Goal: Transaction & Acquisition: Purchase product/service

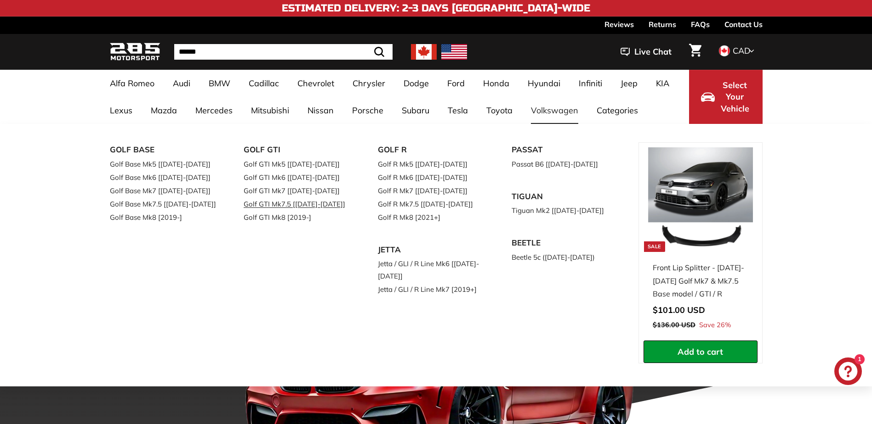
click at [322, 203] on link "Golf GTI Mk7.5 [[DATE]-[DATE]]" at bounding box center [297, 204] width 108 height 13
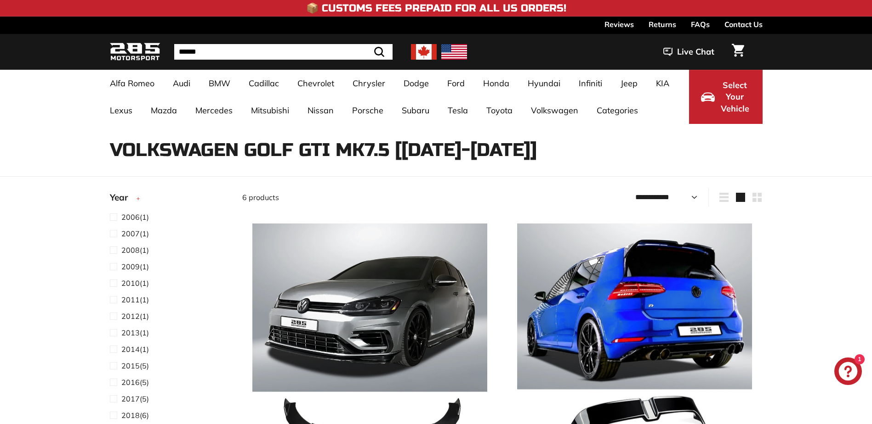
select select "**********"
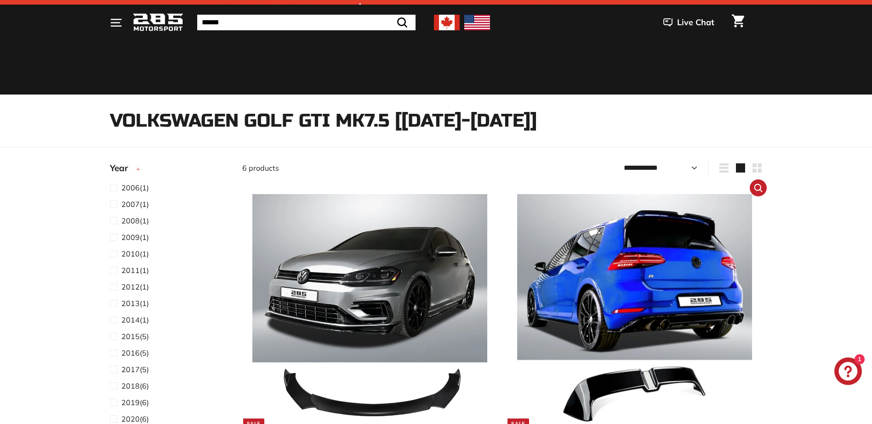
scroll to position [92, 0]
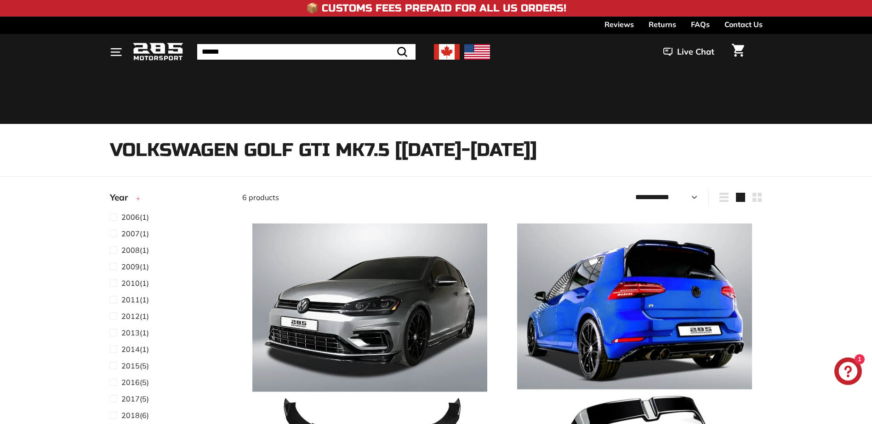
select select "**********"
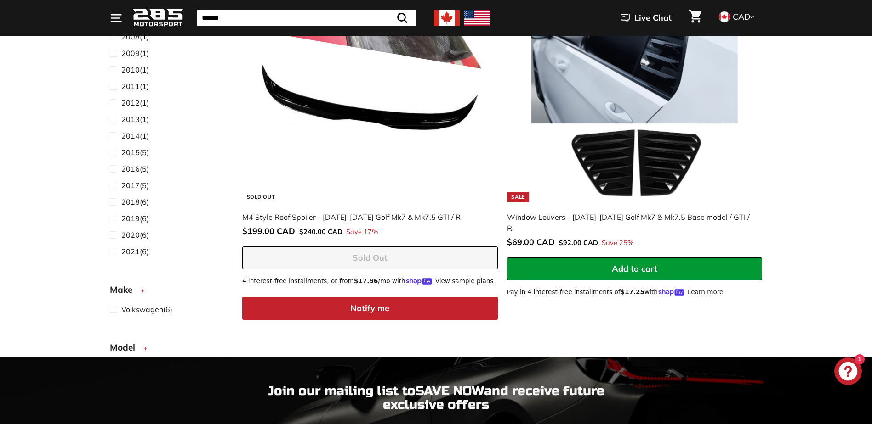
scroll to position [1011, 0]
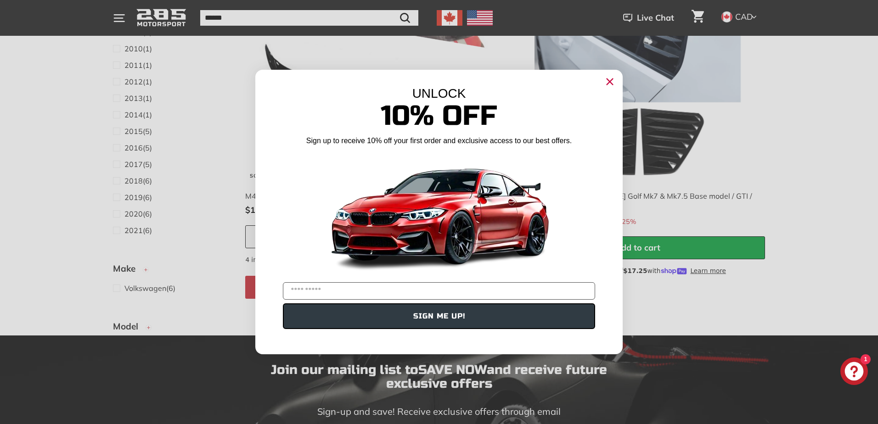
click at [608, 81] on circle "Close dialog" at bounding box center [610, 82] width 14 height 14
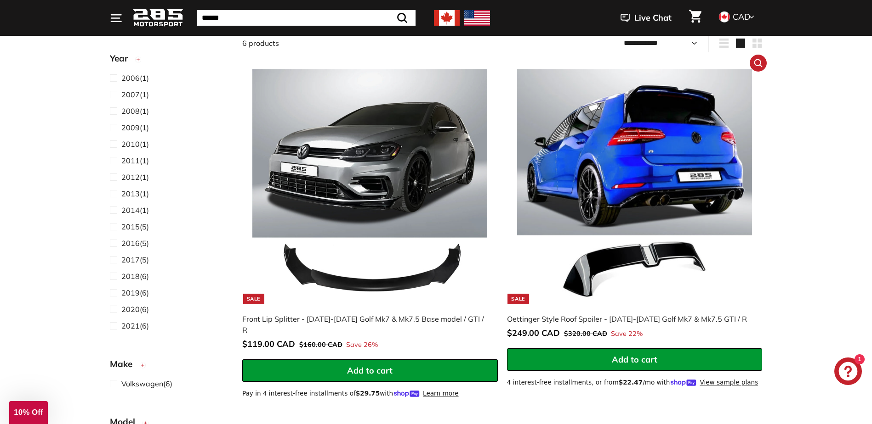
scroll to position [138, 0]
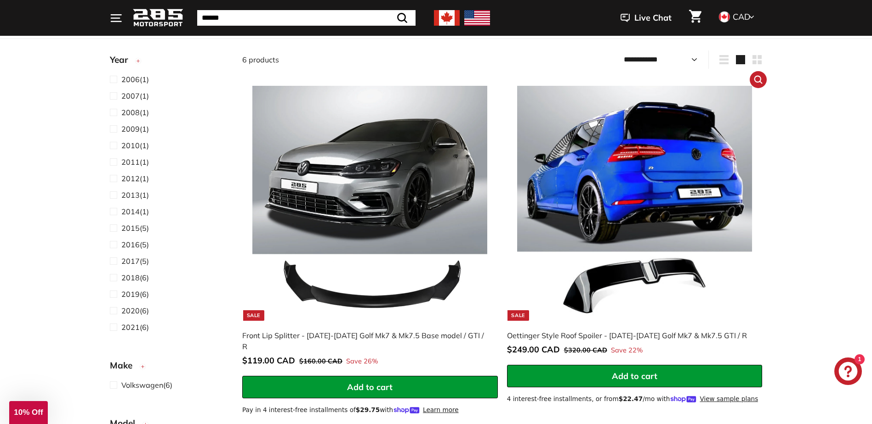
click at [622, 165] on img at bounding box center [634, 203] width 235 height 235
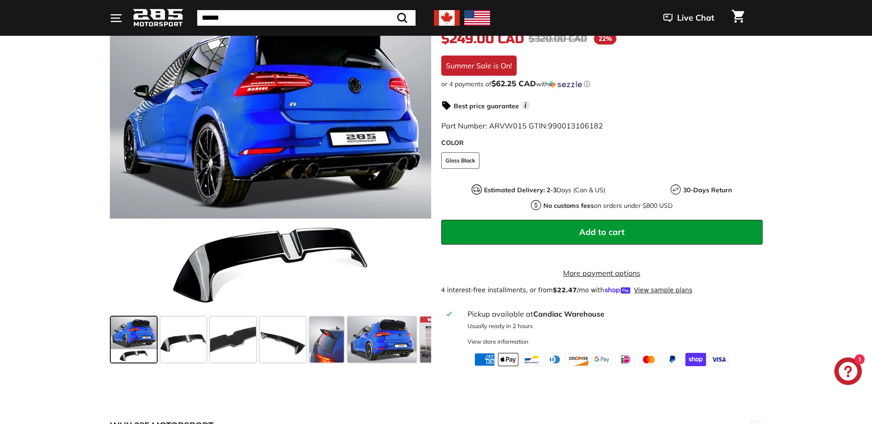
scroll to position [230, 0]
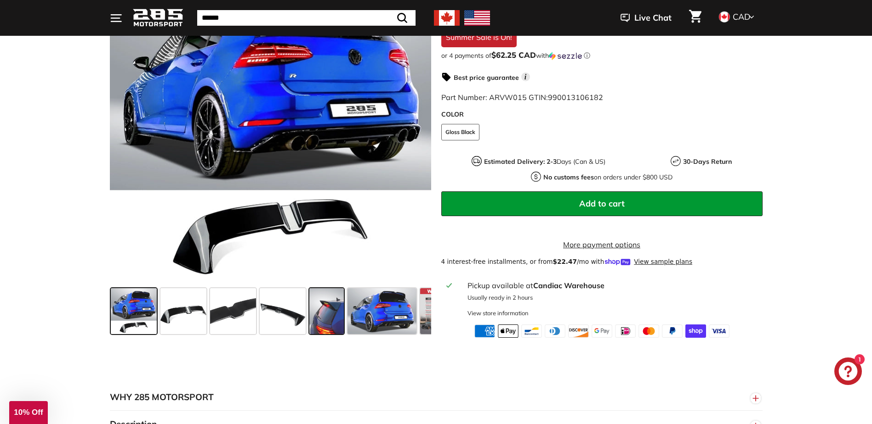
click at [325, 317] on span at bounding box center [326, 312] width 34 height 46
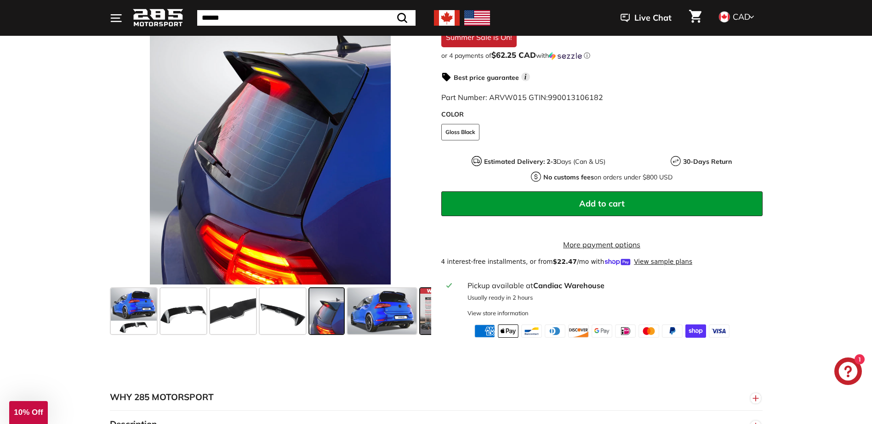
click at [424, 322] on span at bounding box center [443, 312] width 46 height 46
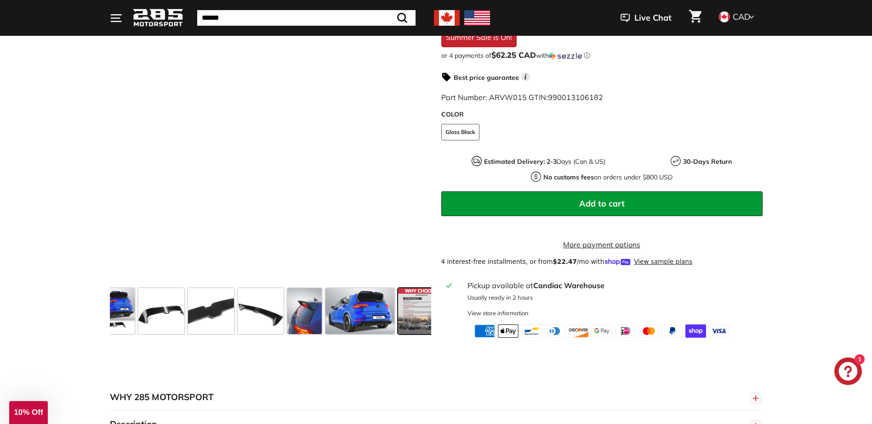
scroll to position [0, 37]
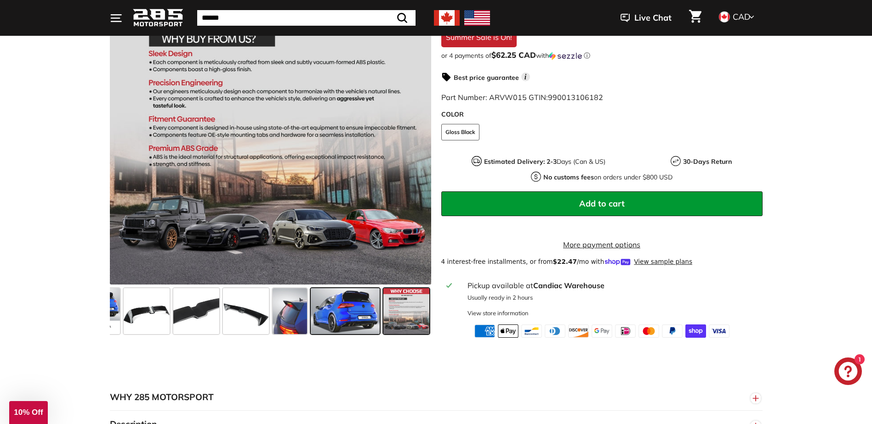
click at [357, 320] on span at bounding box center [345, 312] width 69 height 46
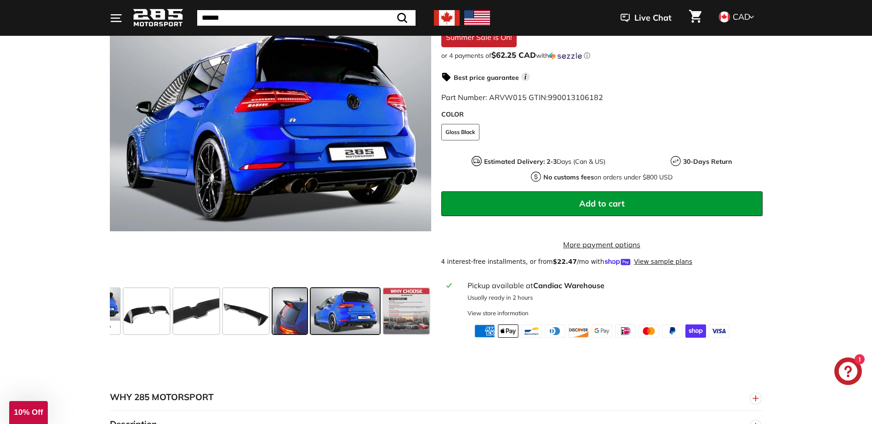
click at [293, 325] on span at bounding box center [289, 312] width 34 height 46
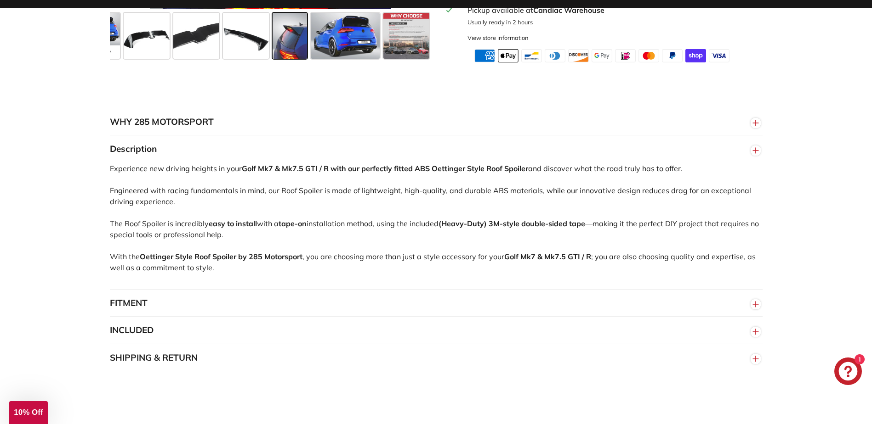
scroll to position [551, 0]
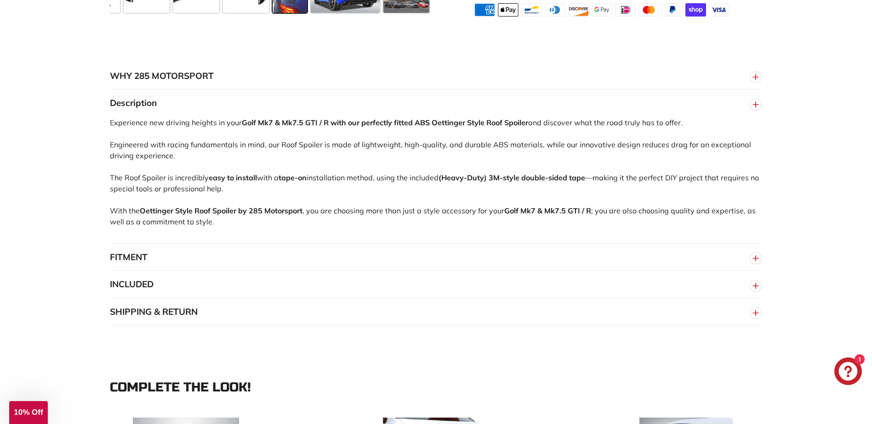
click at [692, 297] on button "INCLUDED" at bounding box center [436, 285] width 652 height 28
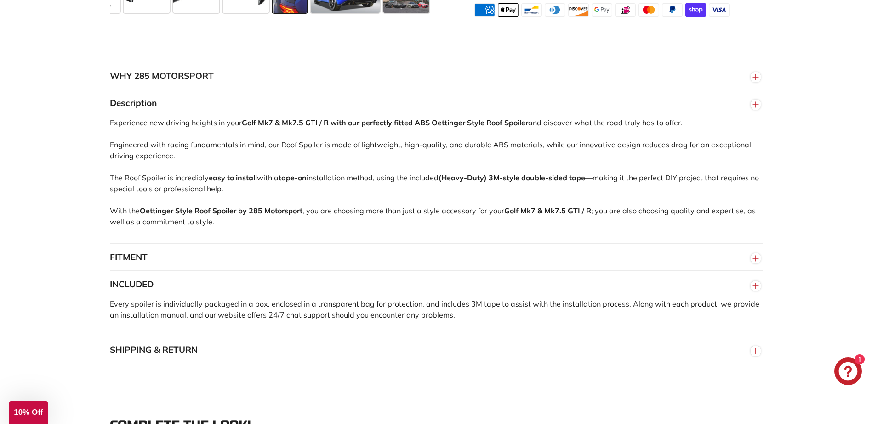
click at [696, 293] on button "INCLUDED" at bounding box center [436, 285] width 652 height 28
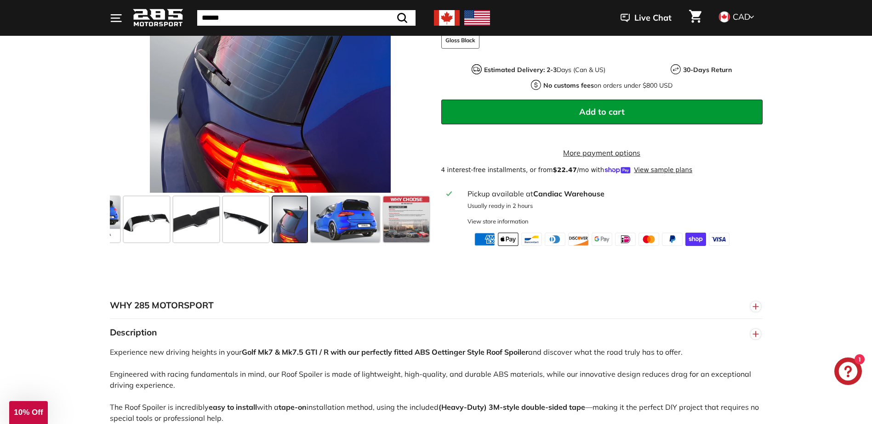
scroll to position [0, 0]
